Goal: Task Accomplishment & Management: Complete application form

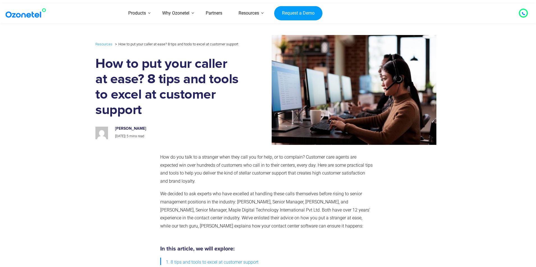
scroll to position [1143, 0]
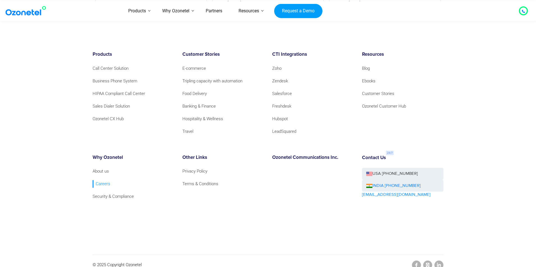
click at [96, 180] on link "Careers" at bounding box center [102, 184] width 18 height 8
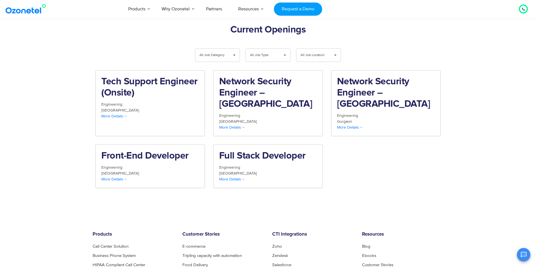
scroll to position [581, 0]
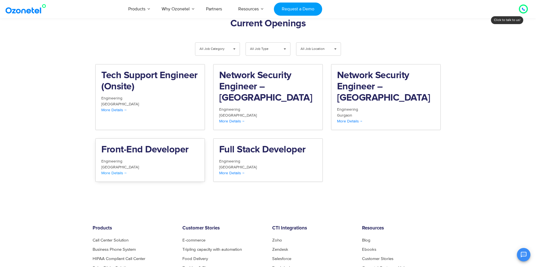
click at [174, 144] on h2 "Front-End Developer" at bounding box center [150, 149] width 98 height 11
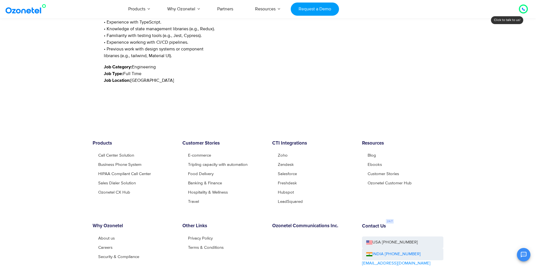
scroll to position [337, 0]
